Goal: Transaction & Acquisition: Purchase product/service

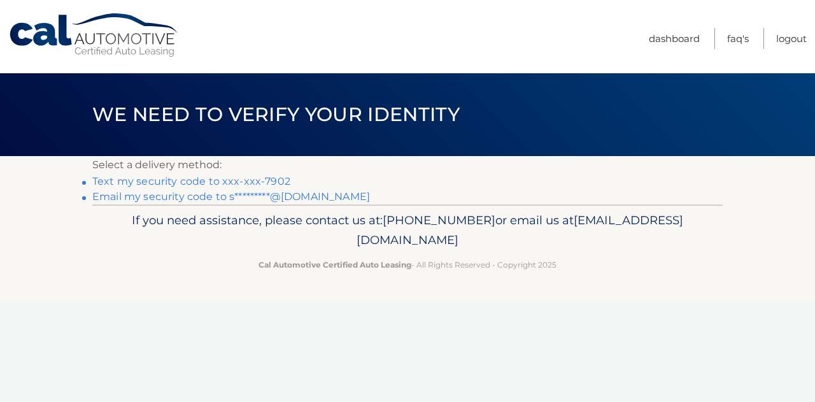
click at [276, 184] on link "Text my security code to xxx-xxx-7902" at bounding box center [191, 181] width 198 height 12
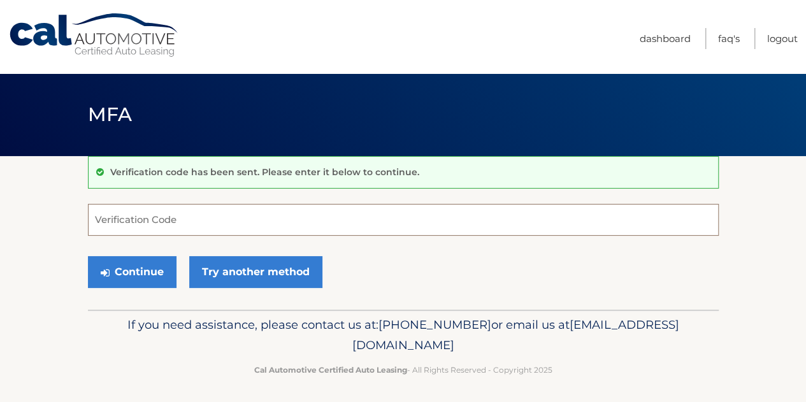
click at [242, 208] on input "Verification Code" at bounding box center [403, 220] width 631 height 32
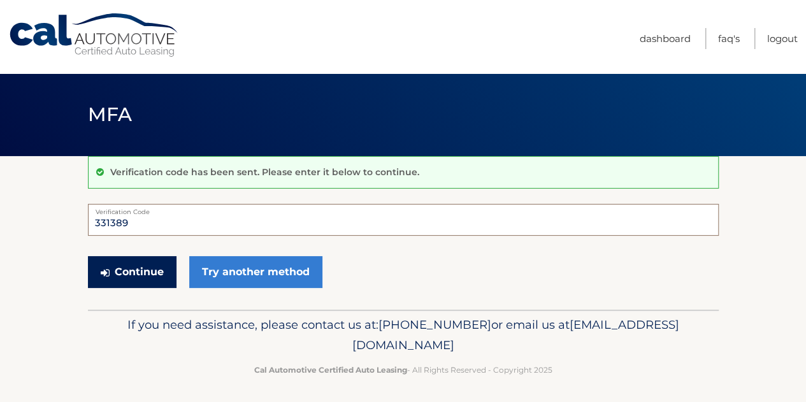
type input "331389"
click at [144, 262] on button "Continue" at bounding box center [132, 272] width 89 height 32
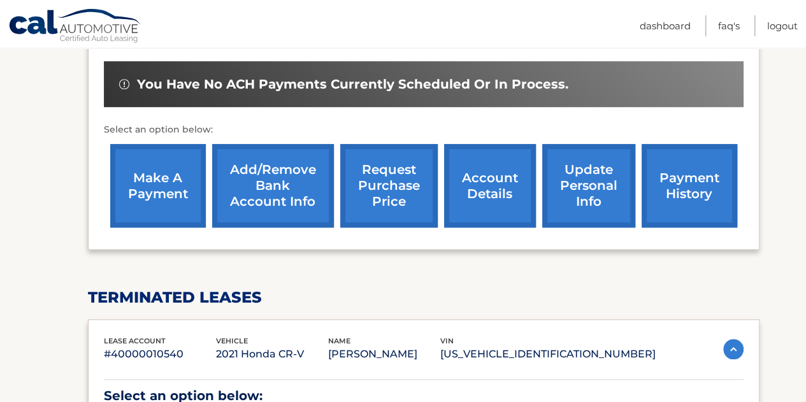
scroll to position [401, 0]
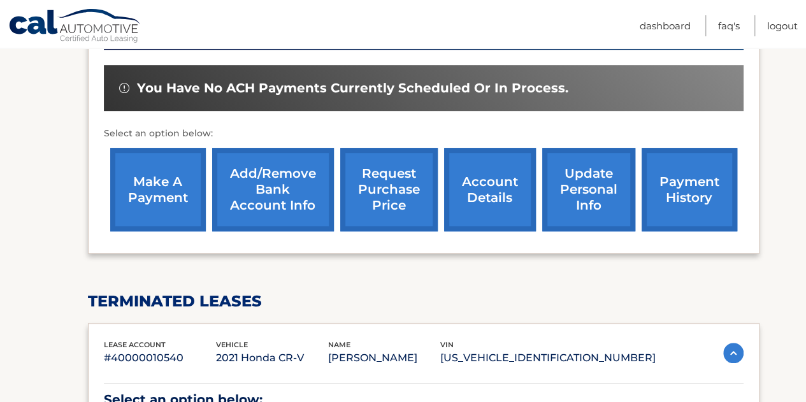
click at [154, 183] on link "make a payment" at bounding box center [158, 189] width 96 height 83
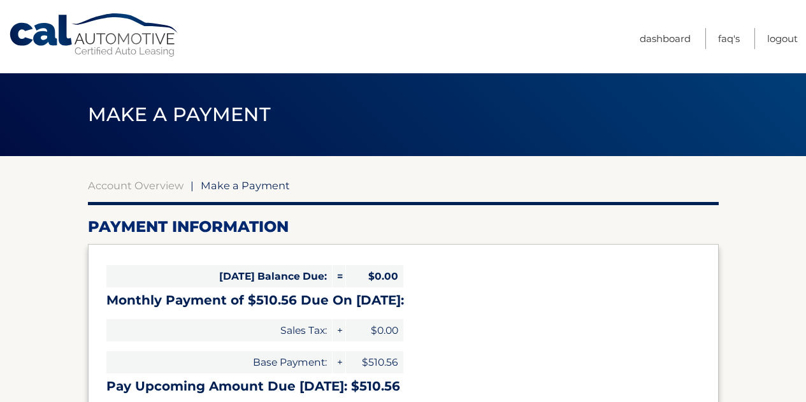
select select "ZjUwOWMxNjctZGI3Mi00MDQwLTg1MjMtNzVjYzEzOWU4YTcz"
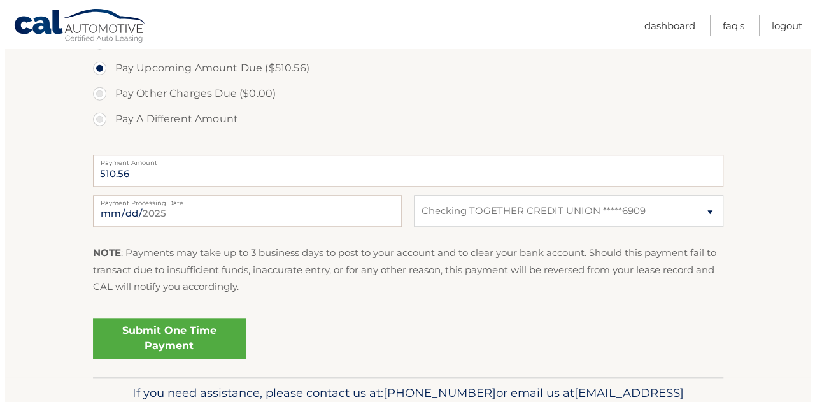
scroll to position [446, 0]
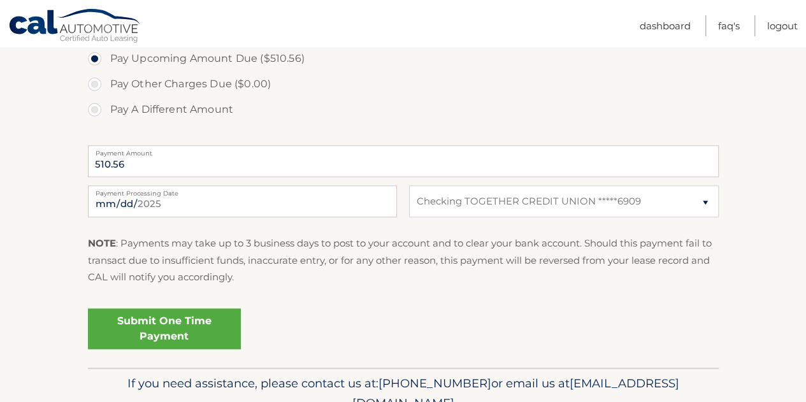
click at [173, 328] on link "Submit One Time Payment" at bounding box center [164, 328] width 153 height 41
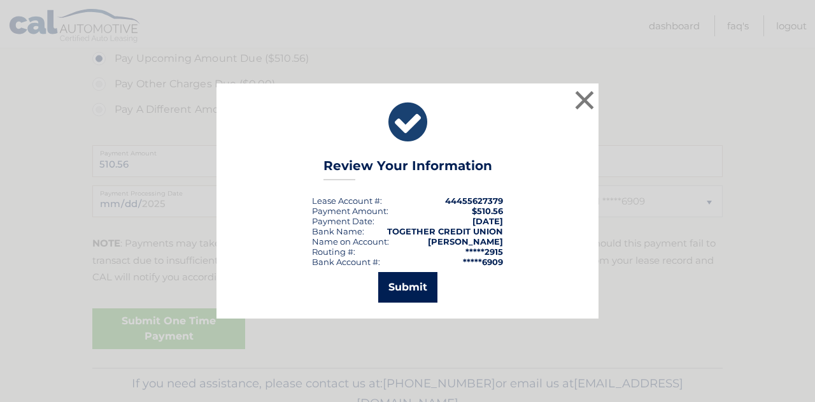
click at [405, 283] on button "Submit" at bounding box center [407, 287] width 59 height 31
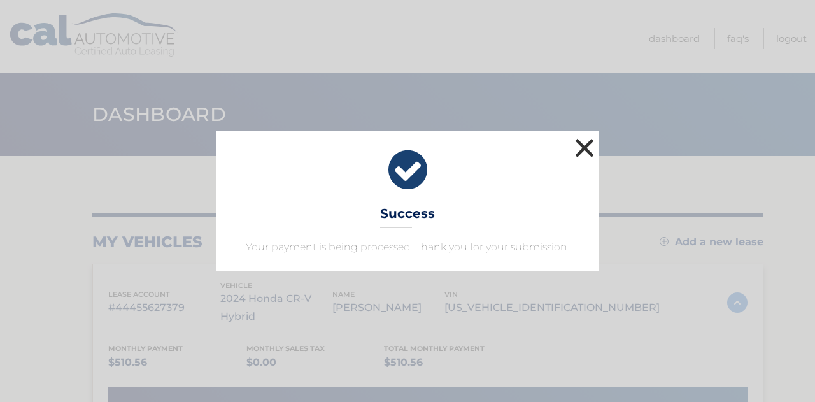
click at [584, 151] on button "×" at bounding box center [584, 147] width 25 height 25
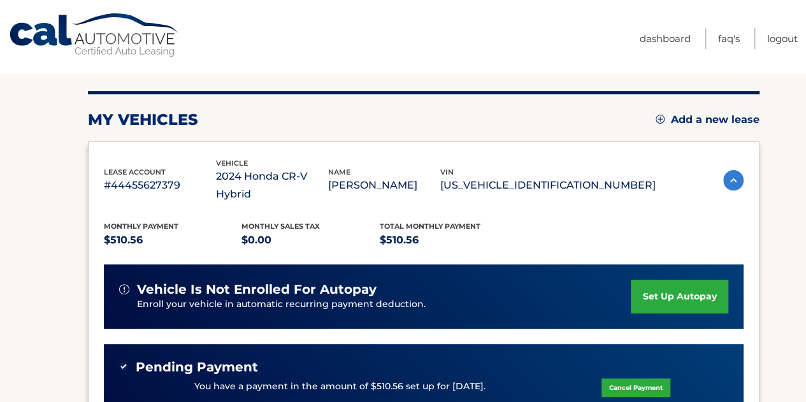
scroll to position [127, 0]
